Goal: Information Seeking & Learning: Learn about a topic

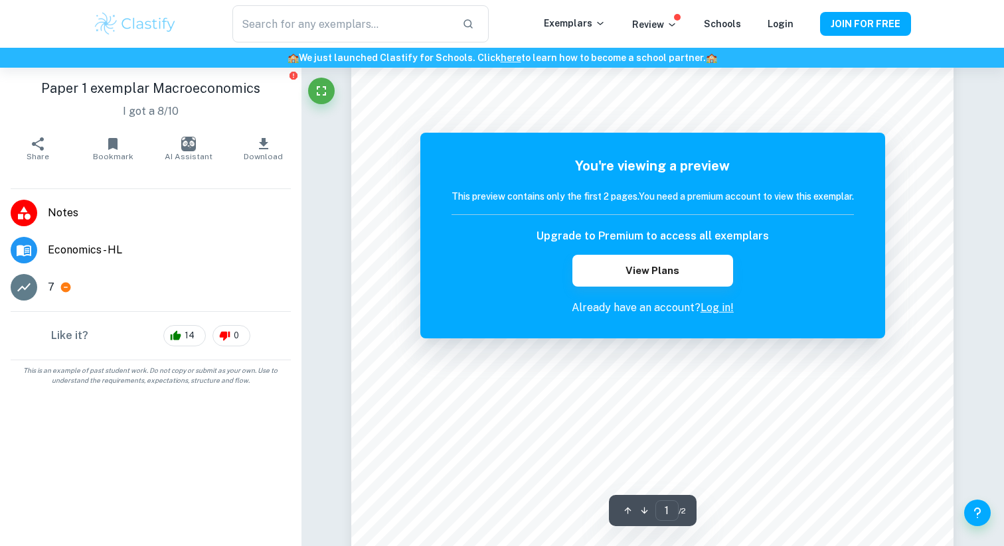
scroll to position [68, 0]
click at [118, 493] on aside "Paper 1 exemplar Macroeconomics I got a 8/10 Share Bookmark AI Assistant Downlo…" at bounding box center [150, 307] width 301 height 479
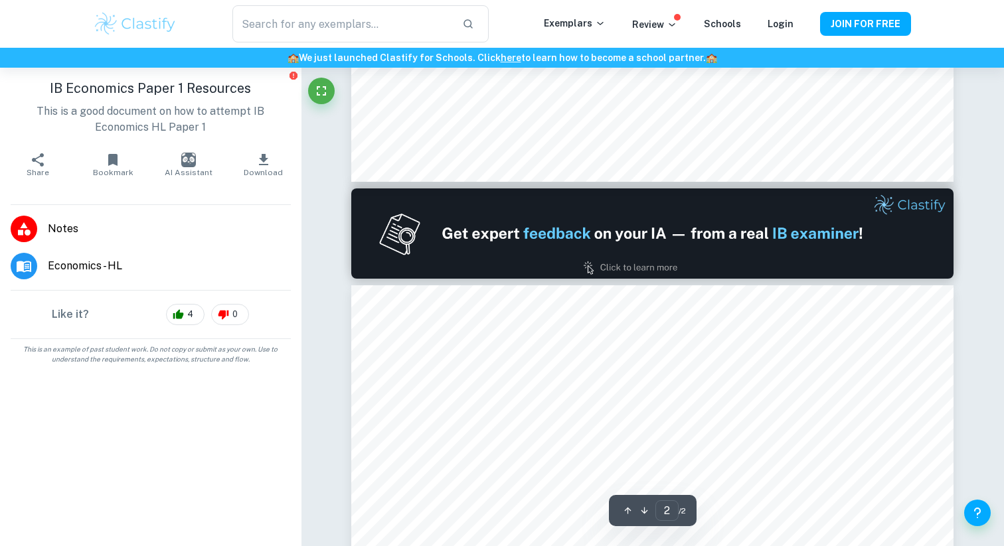
type input "1"
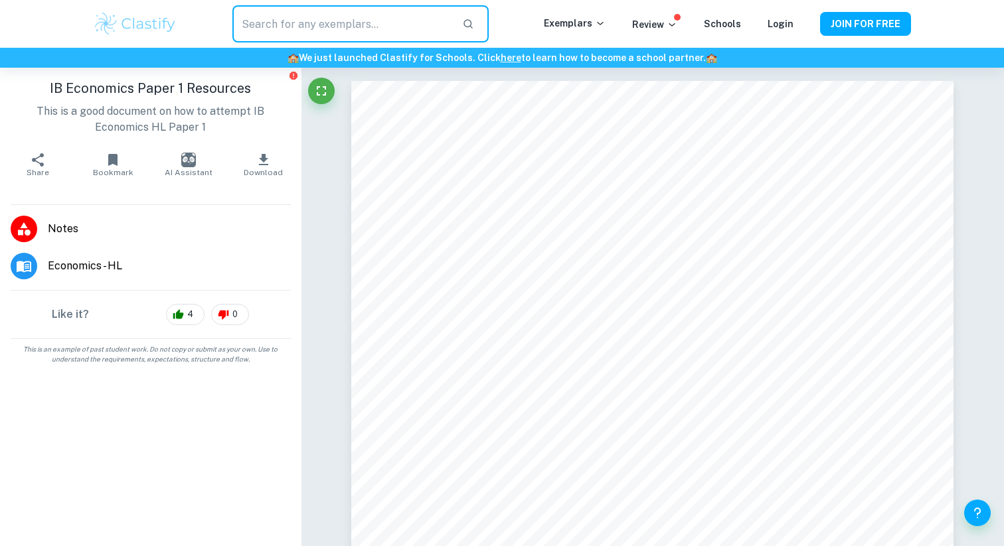
click at [279, 32] on input "text" at bounding box center [341, 23] width 219 height 37
type input "paper 1 ib economics"
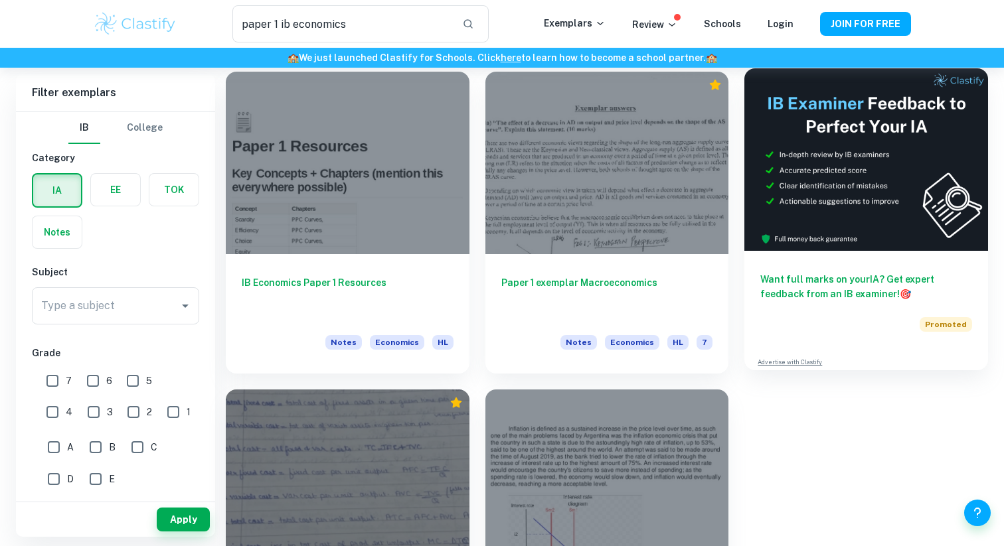
scroll to position [218, 0]
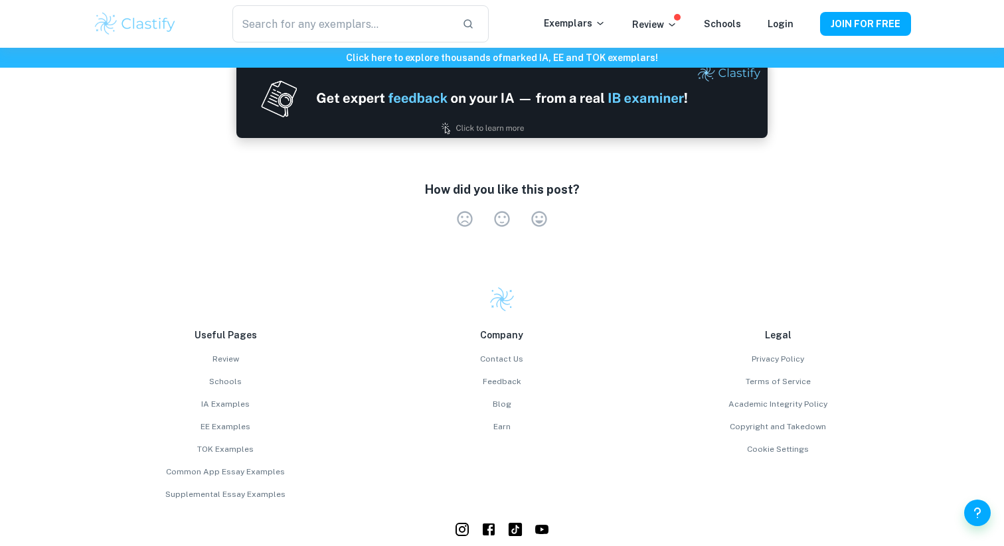
scroll to position [1821, 0]
